Goal: Check status: Check status

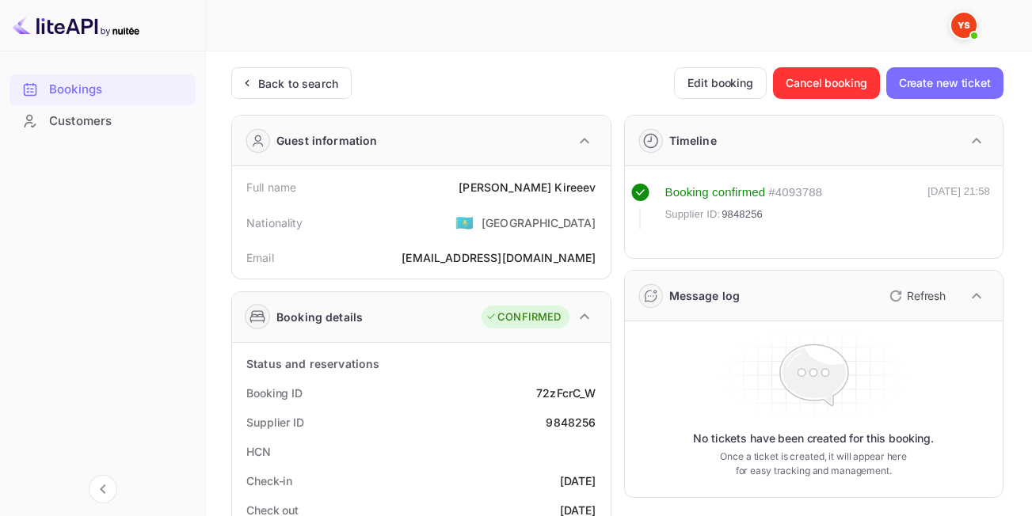
click at [304, 79] on div "Back to search" at bounding box center [298, 83] width 80 height 17
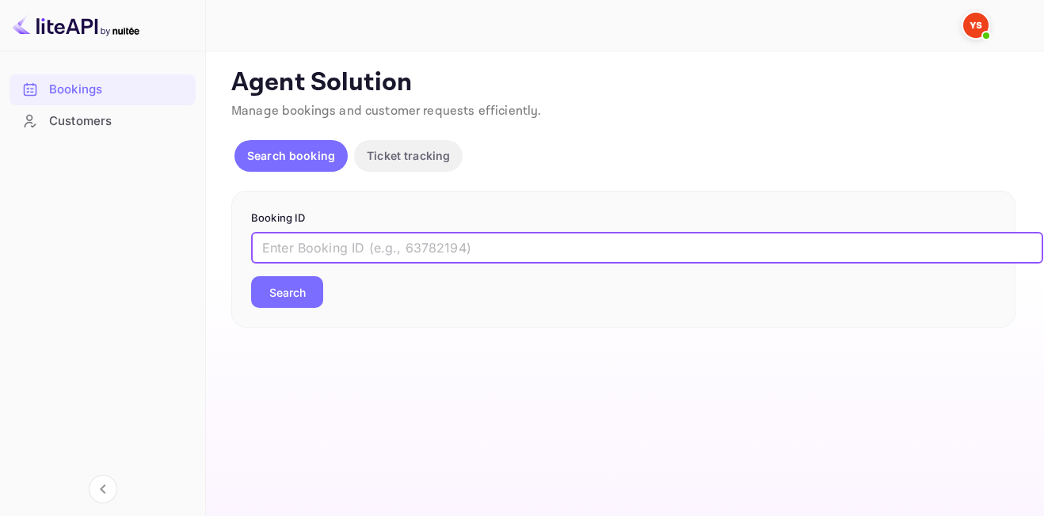
click at [359, 258] on input "text" at bounding box center [647, 248] width 792 height 32
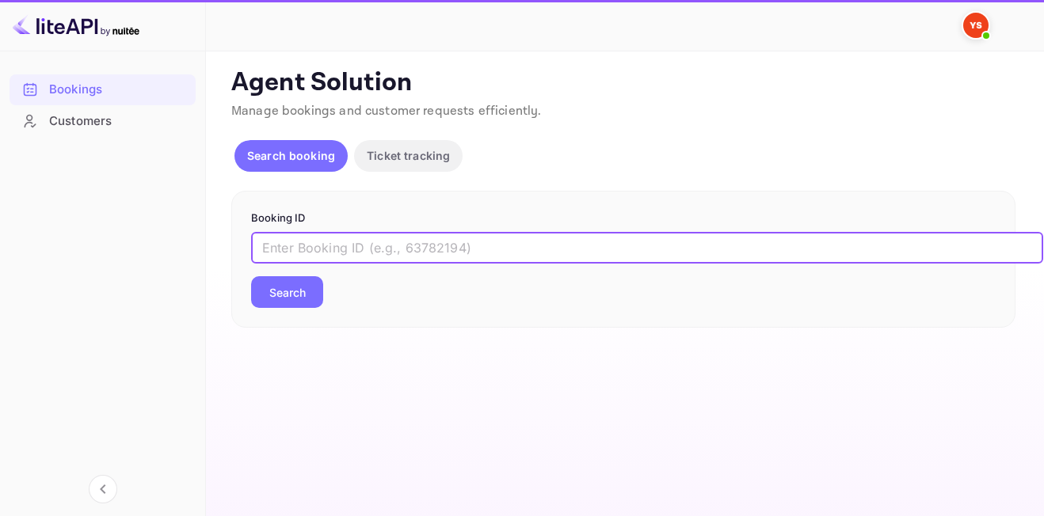
paste input "9804937"
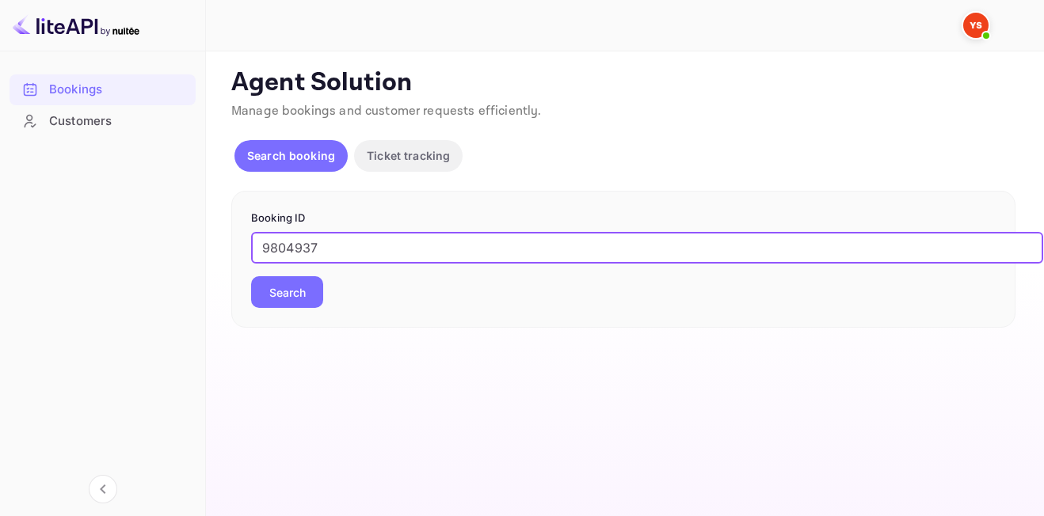
type input "9804937"
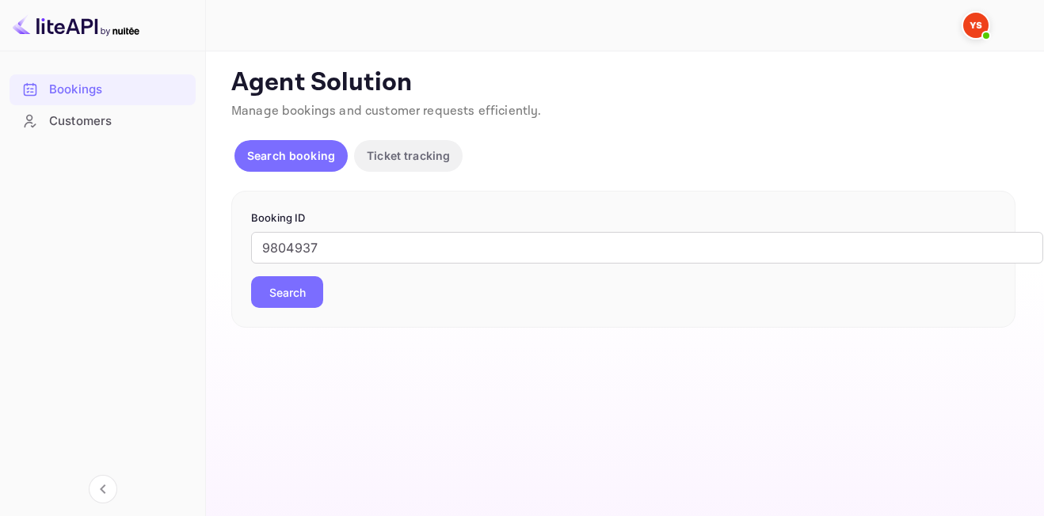
click at [306, 291] on button "Search" at bounding box center [287, 292] width 72 height 32
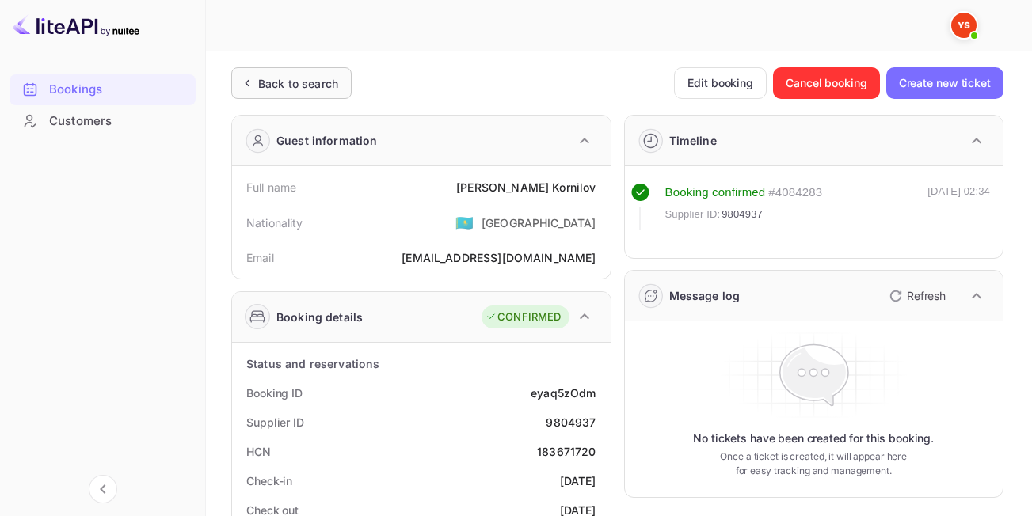
click at [295, 95] on div "Back to search" at bounding box center [291, 83] width 120 height 32
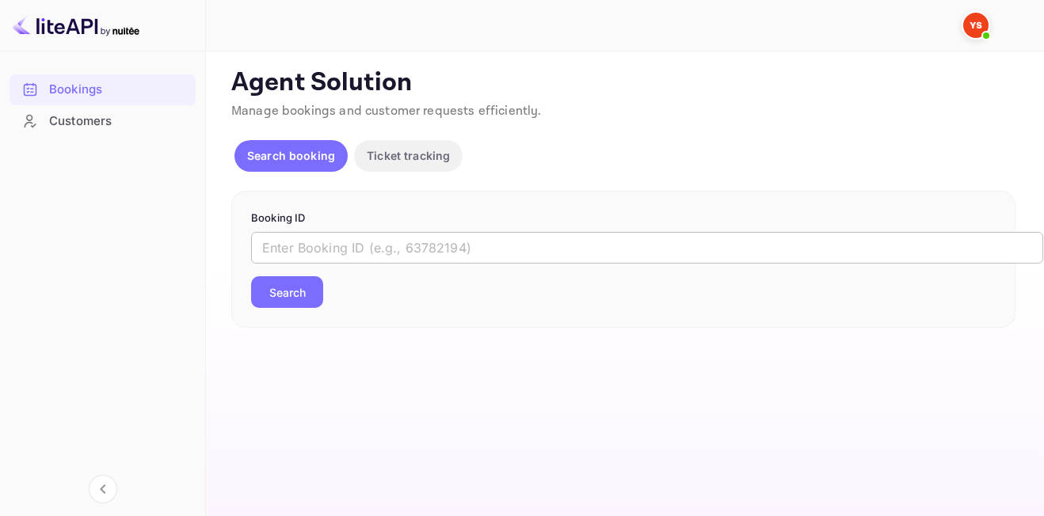
click at [405, 256] on input "text" at bounding box center [647, 248] width 792 height 32
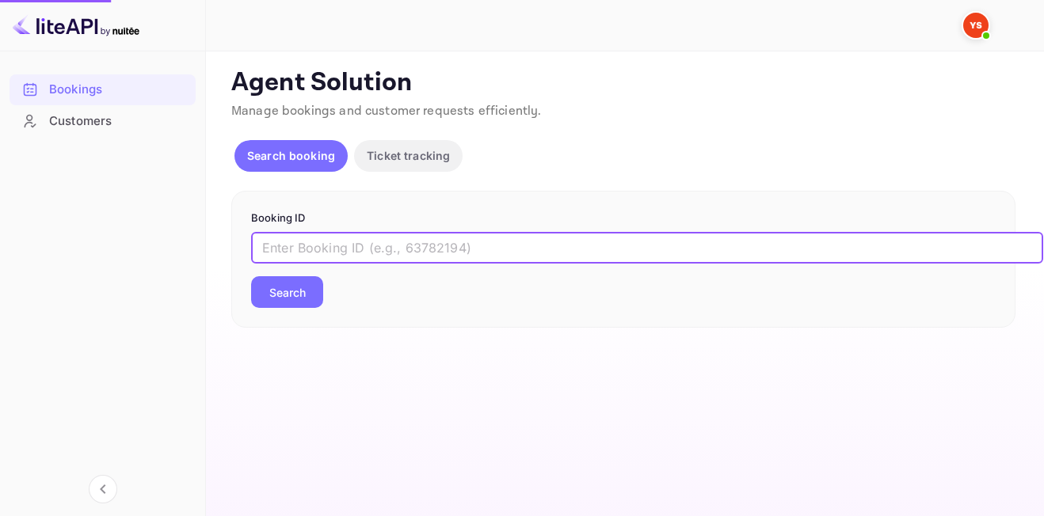
paste input "9679946"
type input "9679946"
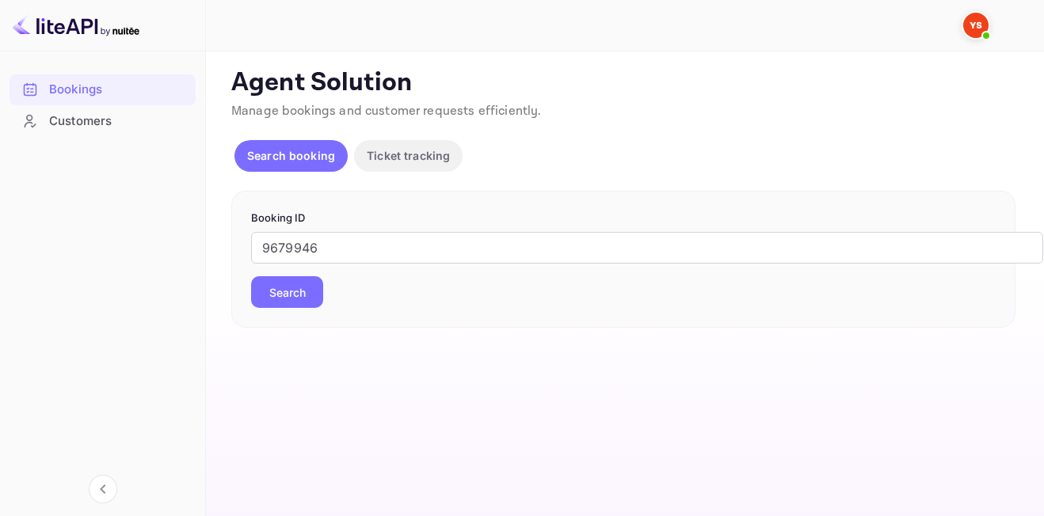
click at [275, 295] on button "Search" at bounding box center [287, 292] width 72 height 32
